Goal: Check status: Check status

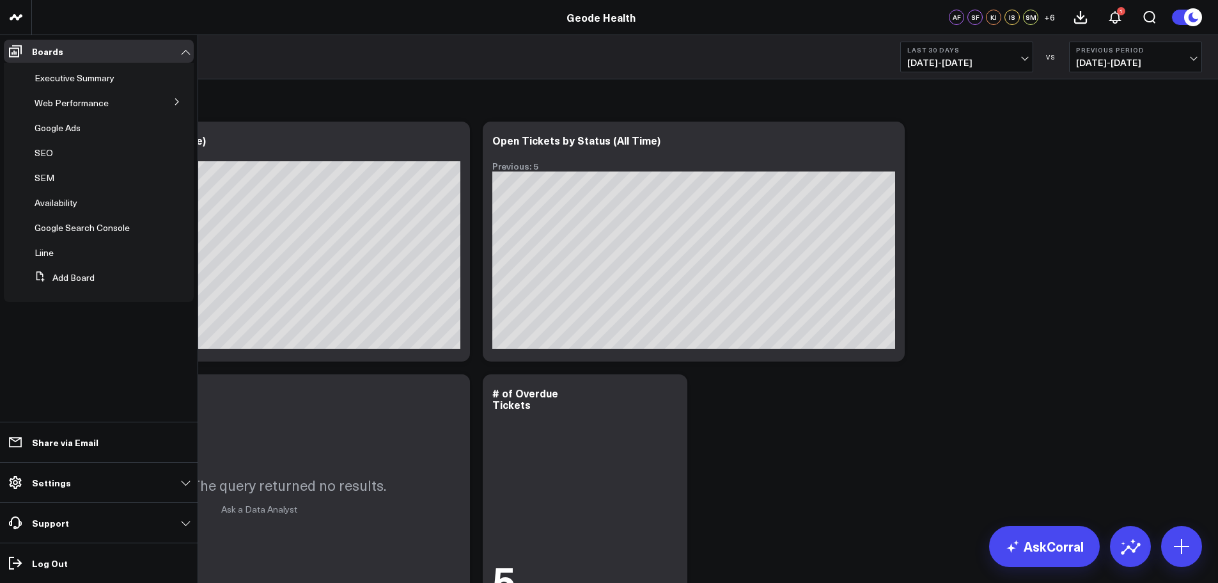
click at [49, 178] on span "SEM" at bounding box center [45, 177] width 20 height 12
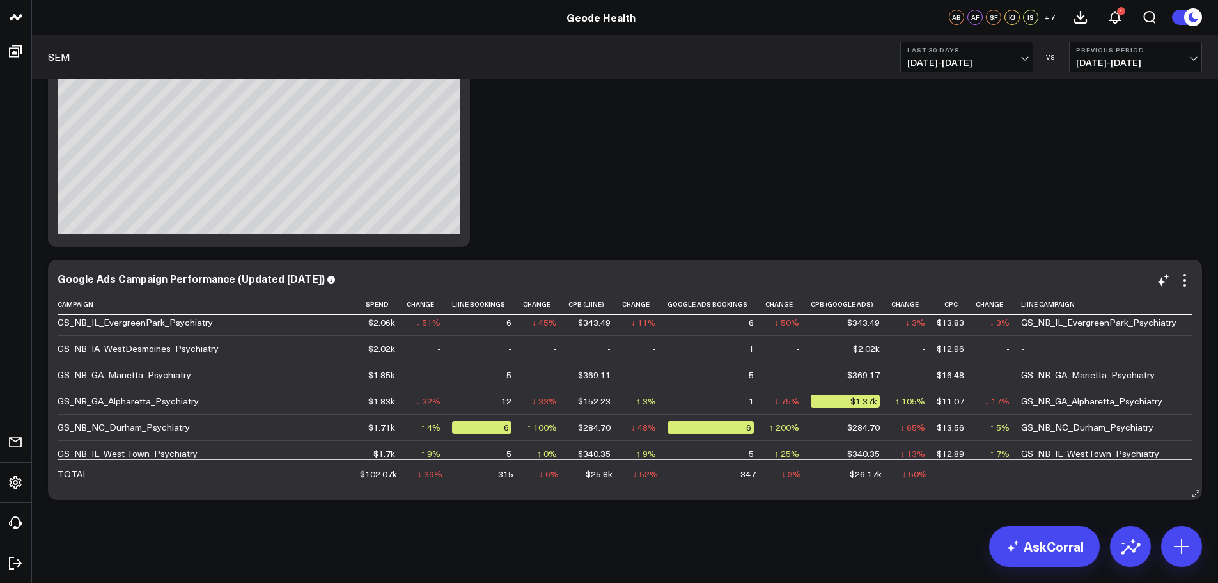
scroll to position [256, 0]
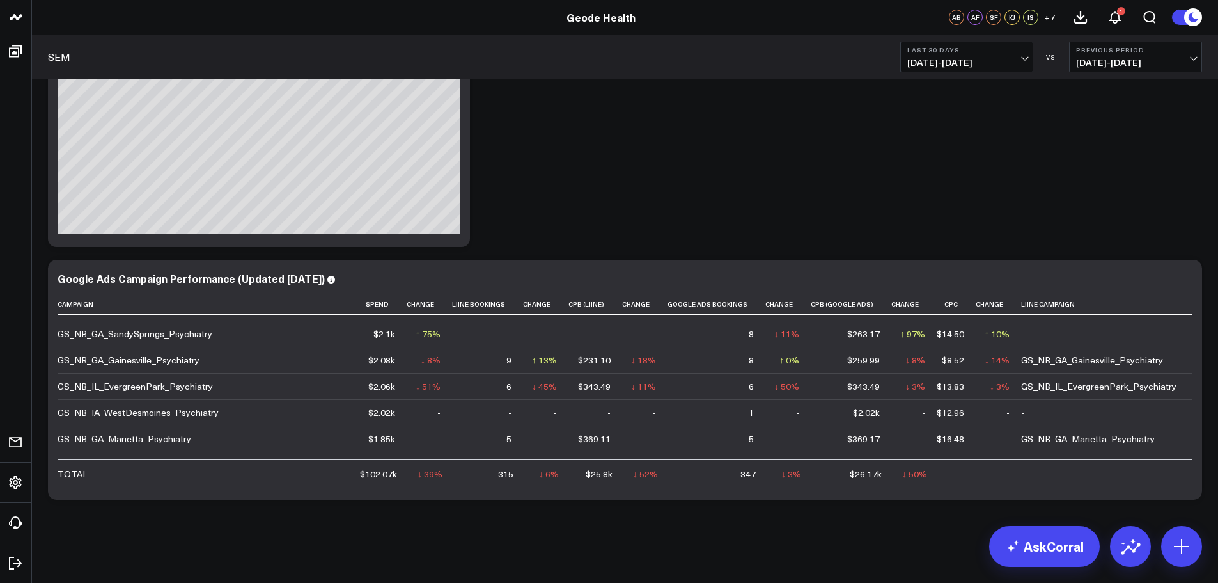
click at [1005, 74] on div "SEM Last 30 Days [DATE] - [DATE] VS Previous Period [DATE] - [DATE]" at bounding box center [625, 57] width 1186 height 44
click at [1004, 70] on button "Last 30 Days [DATE] - [DATE]" at bounding box center [966, 57] width 133 height 31
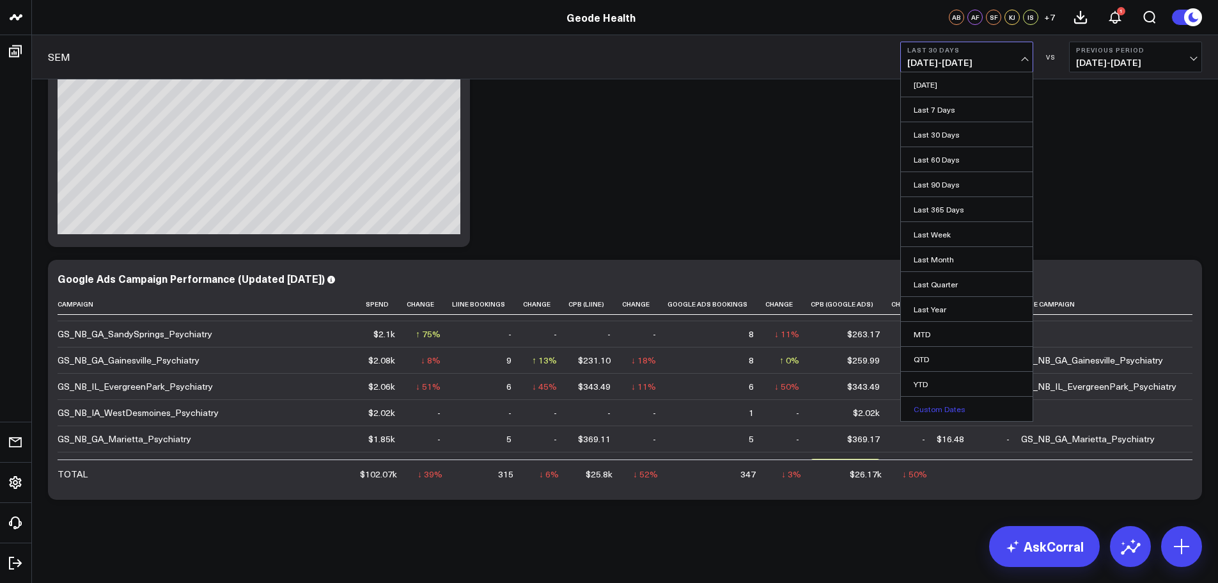
click at [956, 418] on link "Custom Dates" at bounding box center [967, 408] width 132 height 24
select select "7"
select select "2025"
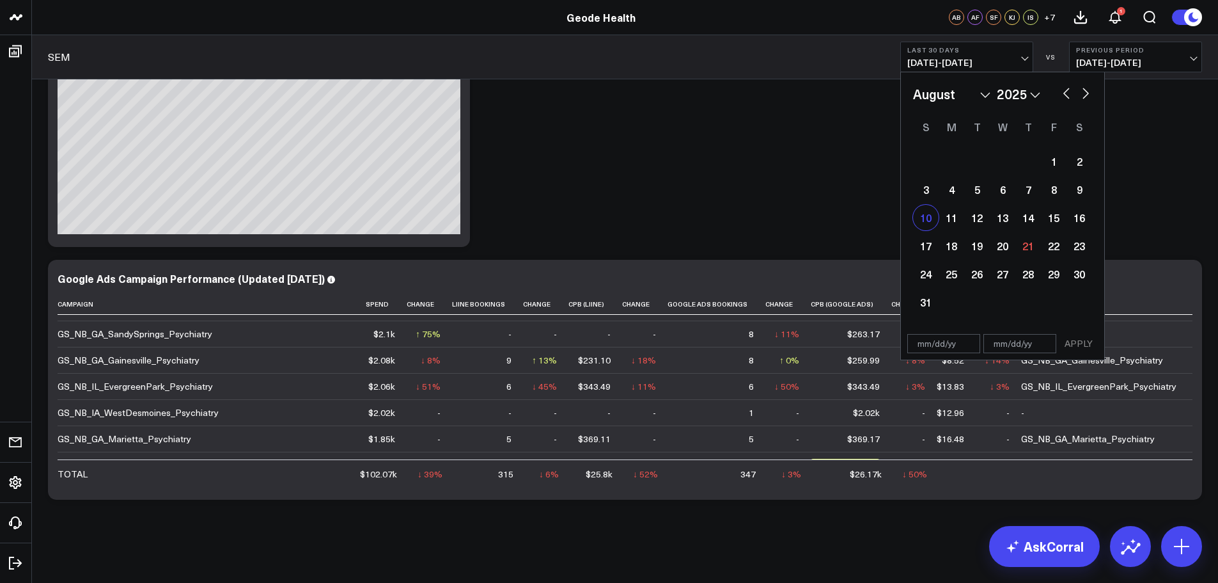
click at [925, 216] on div "10" at bounding box center [926, 218] width 26 height 26
type input "[DATE]"
select select "7"
select select "2025"
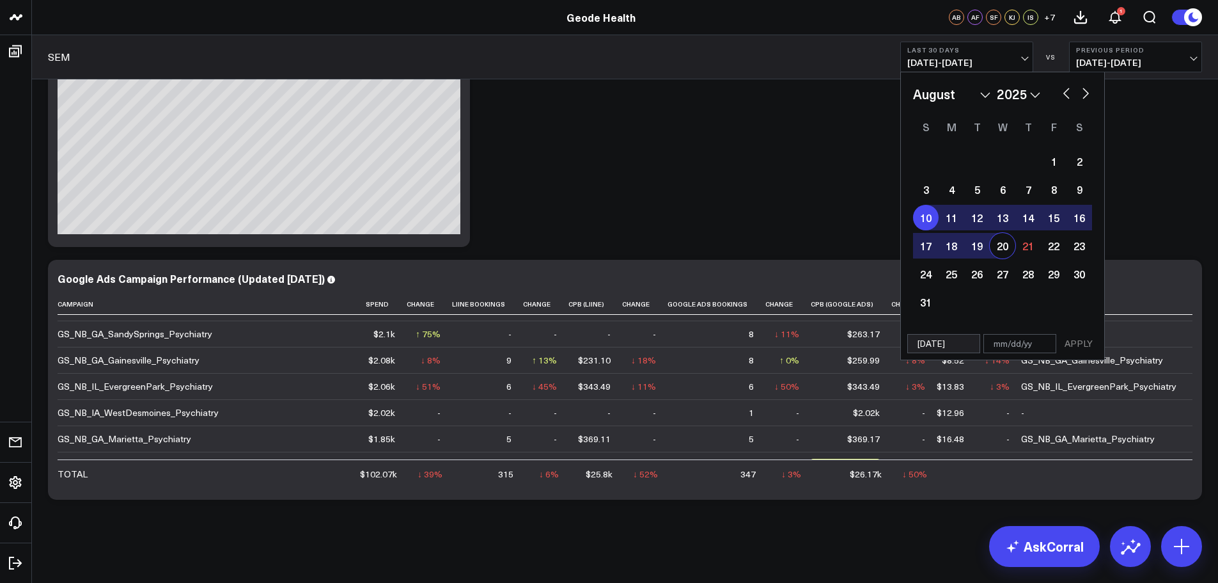
click at [1007, 246] on div "20" at bounding box center [1003, 246] width 26 height 26
type input "[DATE]"
select select "7"
select select "2025"
click at [1079, 352] on button "APPLY" at bounding box center [1079, 343] width 38 height 19
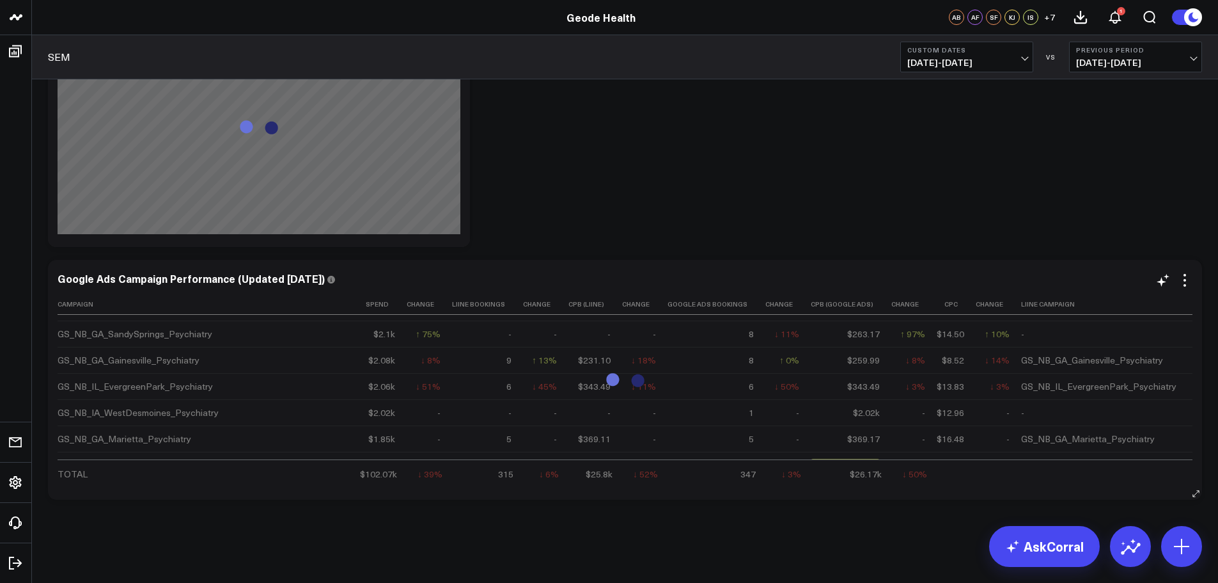
click at [1077, 345] on td "-" at bounding box center [1172, 333] width 302 height 26
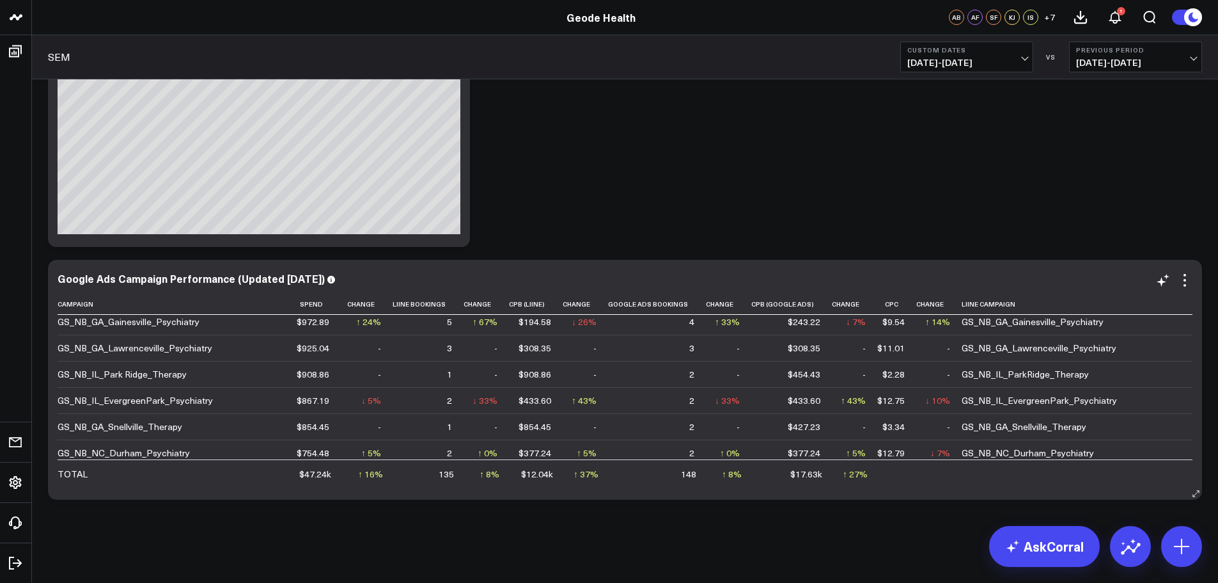
scroll to position [320, 0]
